Goal: Navigation & Orientation: Find specific page/section

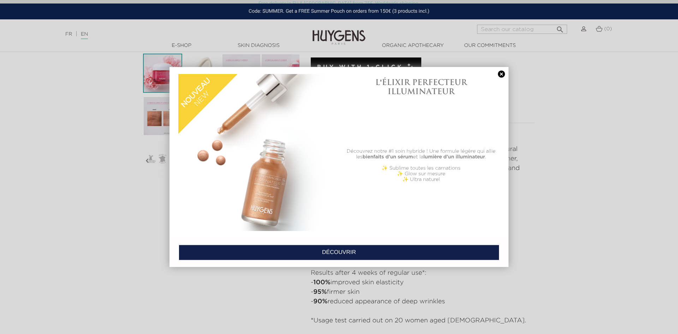
scroll to position [216, 0]
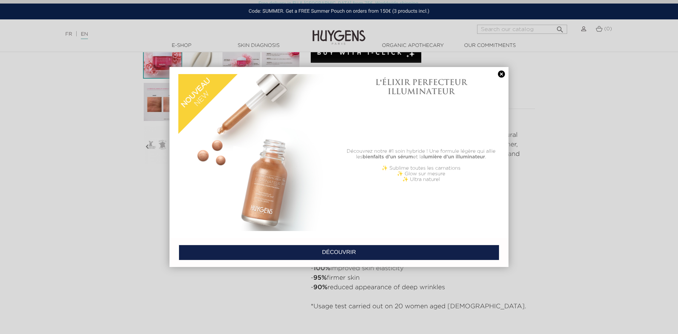
click at [503, 75] on link at bounding box center [502, 74] width 10 height 7
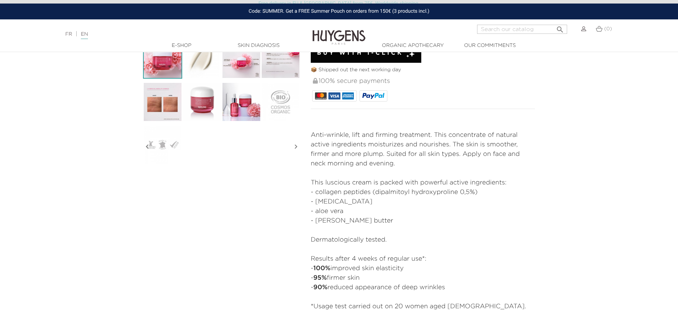
scroll to position [72, 0]
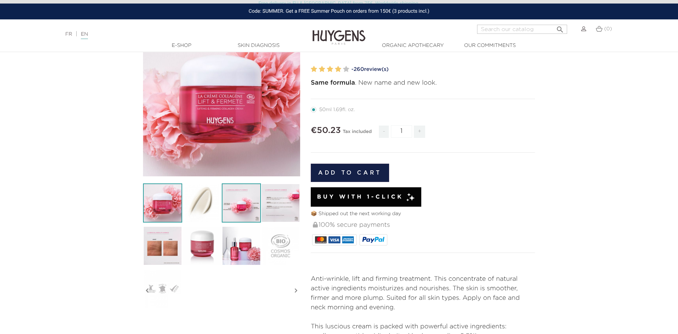
click at [239, 203] on img at bounding box center [241, 203] width 39 height 39
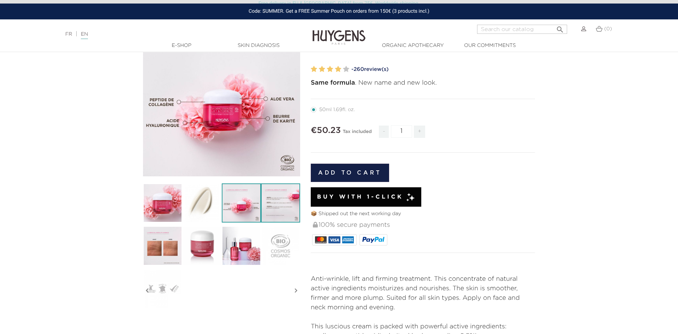
click at [281, 200] on img at bounding box center [280, 203] width 39 height 39
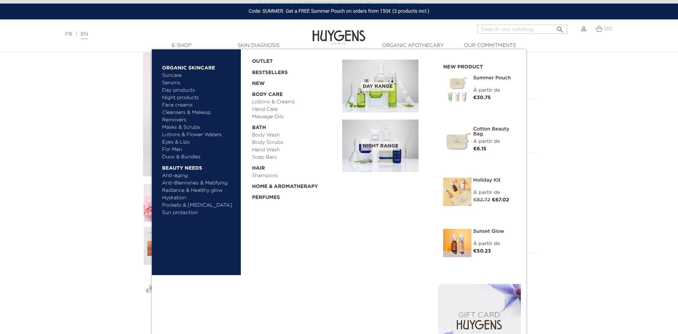
click at [179, 126] on link "Masks & Scrubs" at bounding box center [199, 127] width 74 height 7
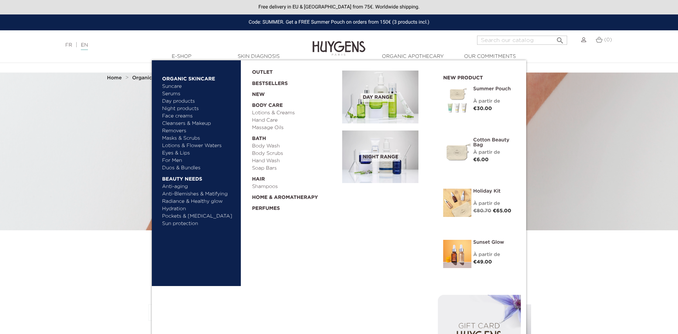
click at [175, 186] on link "Anti-aging" at bounding box center [199, 186] width 74 height 7
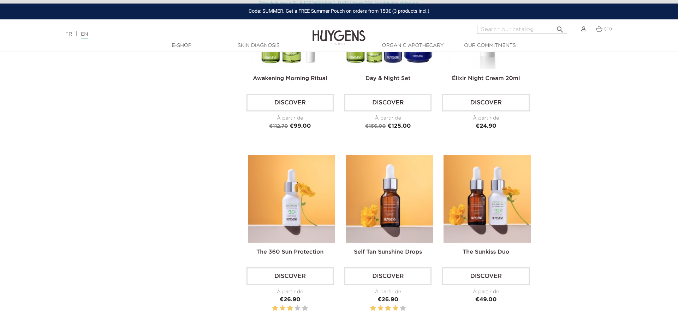
scroll to position [1045, 0]
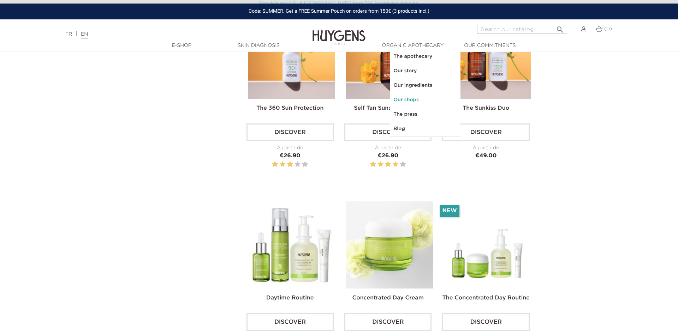
click at [408, 99] on link "Our shops" at bounding box center [425, 100] width 71 height 14
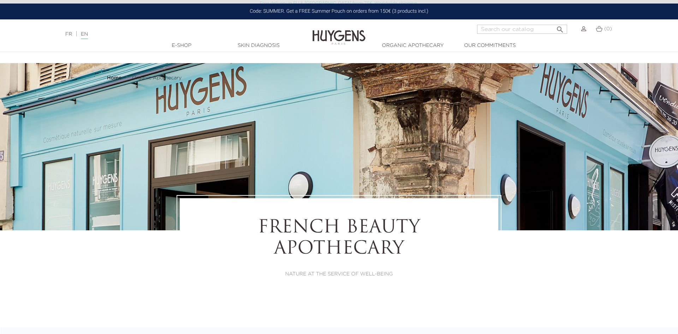
select select "FR"
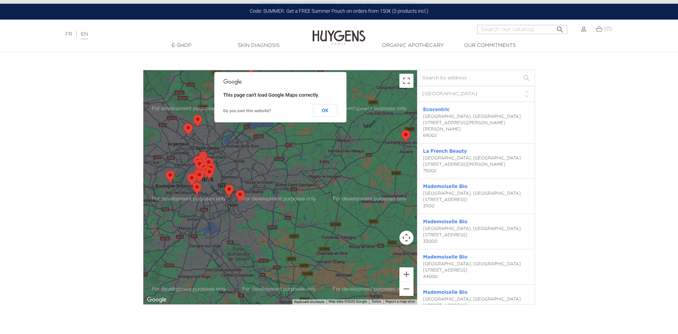
scroll to position [1997, 0]
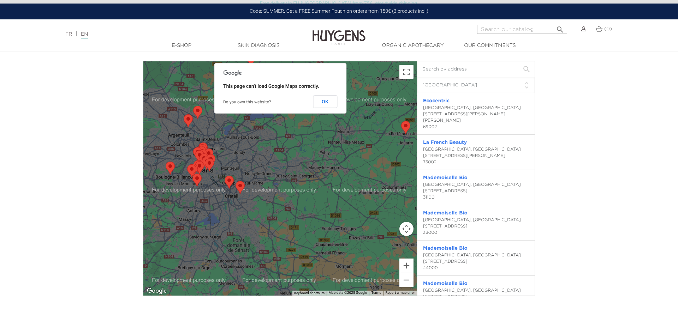
click at [329, 34] on img at bounding box center [339, 32] width 53 height 27
